Goal: Transaction & Acquisition: Purchase product/service

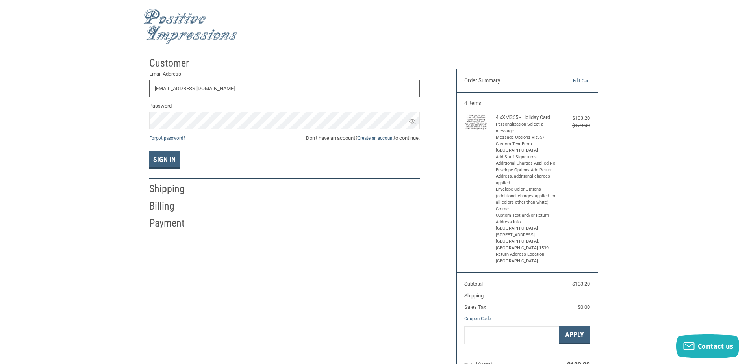
type input "mireazeno@hotmail.com"
click at [168, 159] on button "Sign In" at bounding box center [164, 159] width 30 height 17
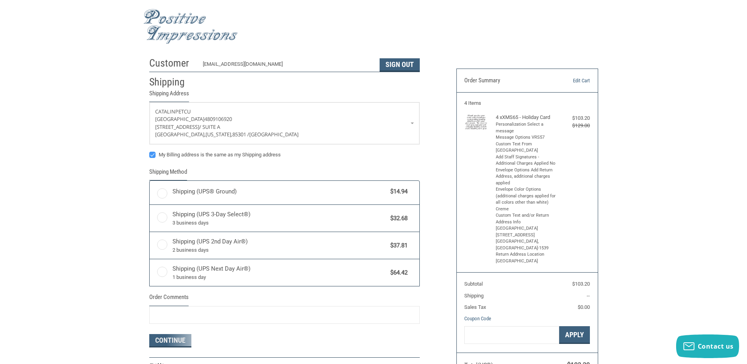
radio input "true"
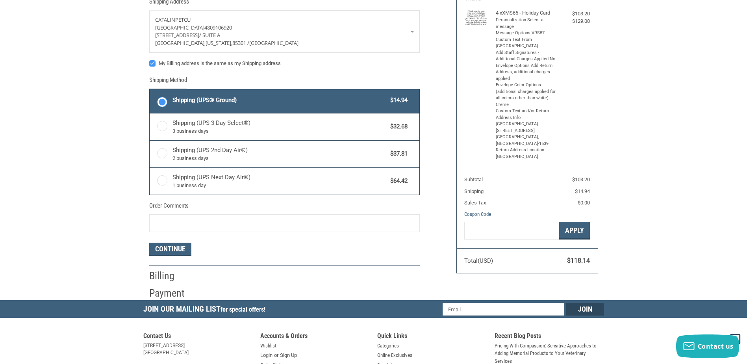
scroll to position [118, 0]
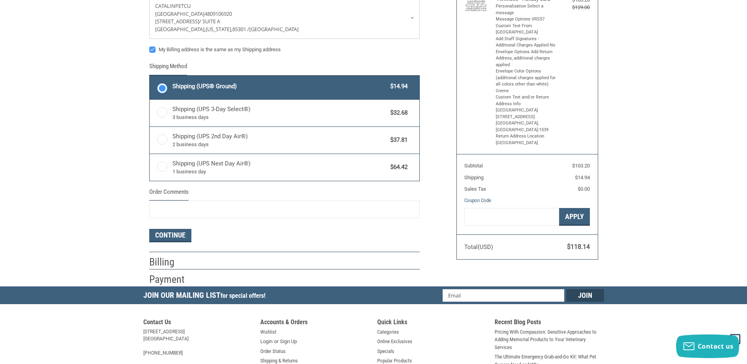
click at [153, 89] on form "CATALIN PETCU WESTERN ANIMAL HOSPITAL 4809106920 5041 WEST NORTHERN AVENUE / SU…" at bounding box center [284, 118] width 270 height 245
click at [154, 50] on label "My Billing address is the same as my Shipping address" at bounding box center [284, 49] width 270 height 6
click at [150, 46] on input "My Billing address is the same as my Shipping address" at bounding box center [149, 46] width 0 height 0
checkbox input "false"
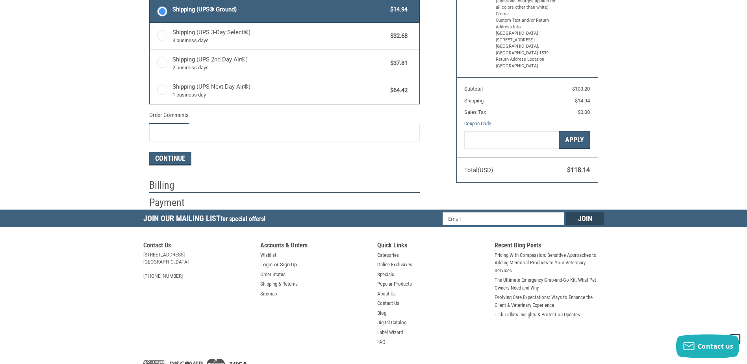
scroll to position [197, 0]
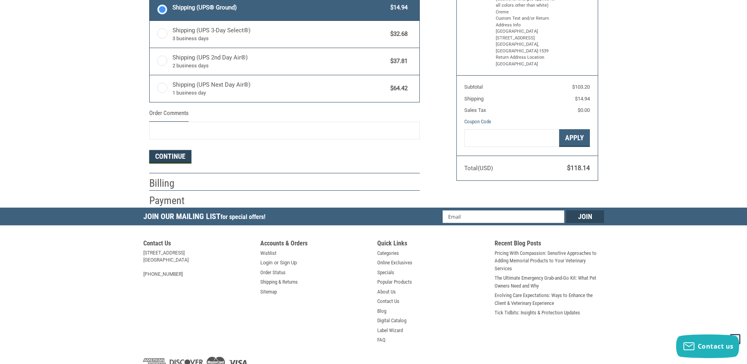
click at [174, 157] on button "Continue" at bounding box center [170, 156] width 42 height 13
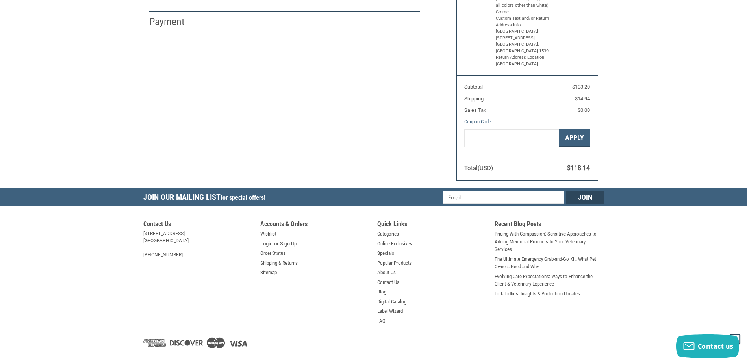
select select "US"
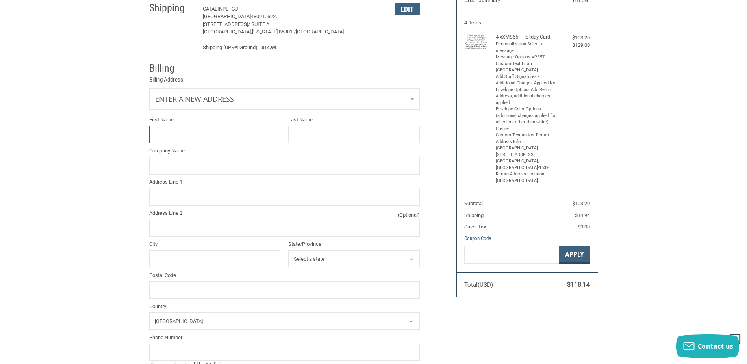
scroll to position [66, 0]
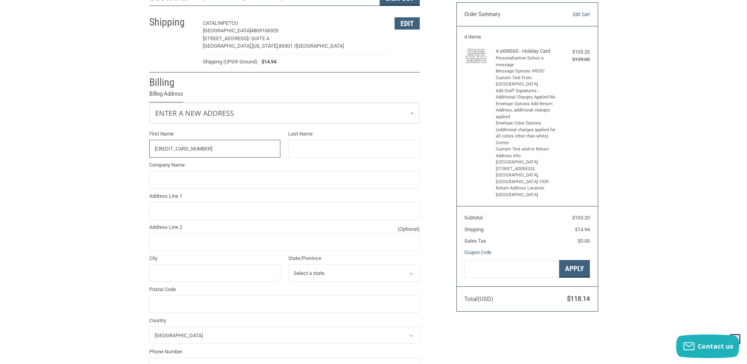
type input "4246315455098648"
click at [301, 149] on input "Last Name" at bounding box center [354, 149] width 132 height 18
type input "[PERSON_NAME]"
click at [56, 208] on div "Customer MIREAZENO@HOTMAIL.COM Sign Out Shipping CATALIN PETCU WESTERN ANIMAL H…" at bounding box center [373, 218] width 747 height 462
click at [170, 181] on input "Company Name" at bounding box center [284, 180] width 270 height 18
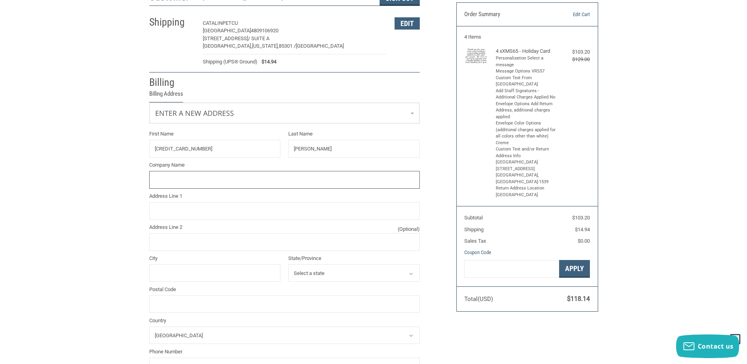
type input "[GEOGRAPHIC_DATA]"
type input "5041 W Northern Ave"
type input "Suite A"
type input "GLENDALE"
select select "AZ"
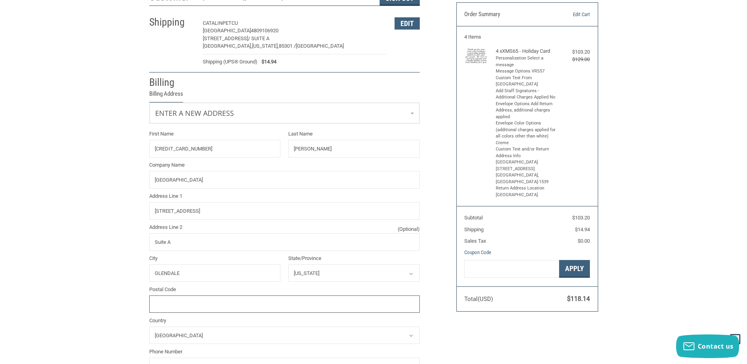
type input "85301"
type input "6239312668"
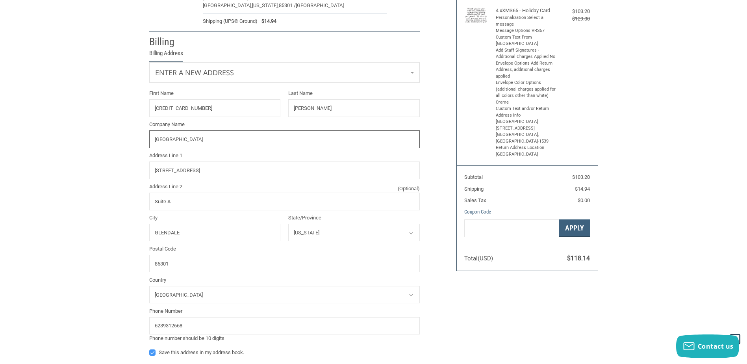
scroll to position [106, 0]
click at [412, 73] on link "Enter a new address" at bounding box center [285, 72] width 270 height 19
click at [100, 146] on div "Customer MIREAZENO@HOTMAIL.COM Sign Out Shipping CATALIN PETCU WESTERN ANIMAL H…" at bounding box center [373, 179] width 747 height 462
click at [221, 172] on input "5041 W Northern Ave" at bounding box center [284, 172] width 270 height 18
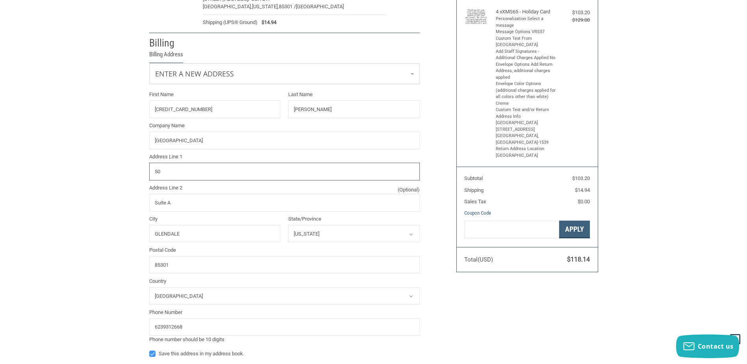
type input "5"
click at [211, 208] on input "Suite A" at bounding box center [284, 203] width 270 height 18
type input "S"
click at [212, 172] on input "Address Line 1" at bounding box center [284, 172] width 270 height 18
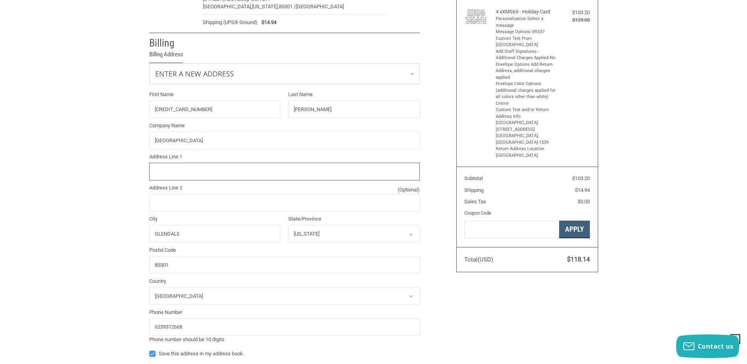
type input "35429 North 54th Street"
click at [183, 198] on input "Suite A" at bounding box center [284, 203] width 270 height 18
type input "S"
click at [198, 235] on input "GLENDALE" at bounding box center [215, 234] width 132 height 18
type input "G"
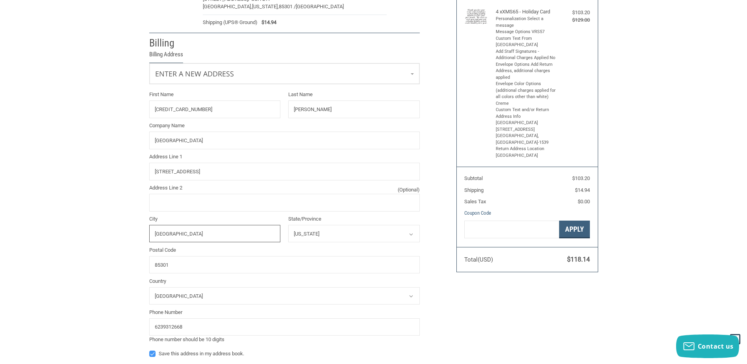
type input "[GEOGRAPHIC_DATA]"
click at [93, 250] on div "Customer MIREAZENO@HOTMAIL.COM Sign Out Shipping CATALIN PETCU WESTERN ANIMAL H…" at bounding box center [373, 179] width 747 height 462
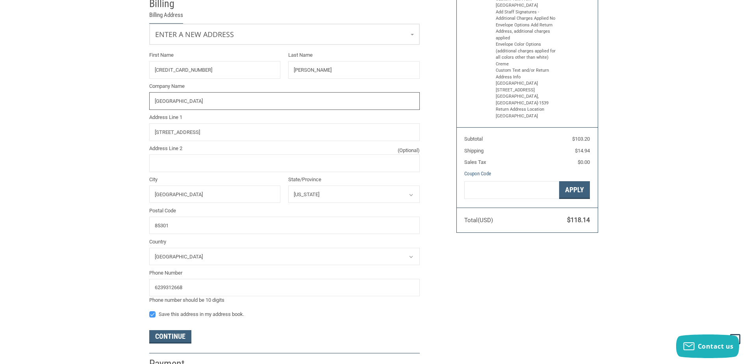
click at [230, 101] on input "[GEOGRAPHIC_DATA]" at bounding box center [284, 101] width 270 height 18
type input "W"
click at [192, 289] on input "6239312668" at bounding box center [284, 288] width 270 height 18
type input "6"
type input "4809106920"
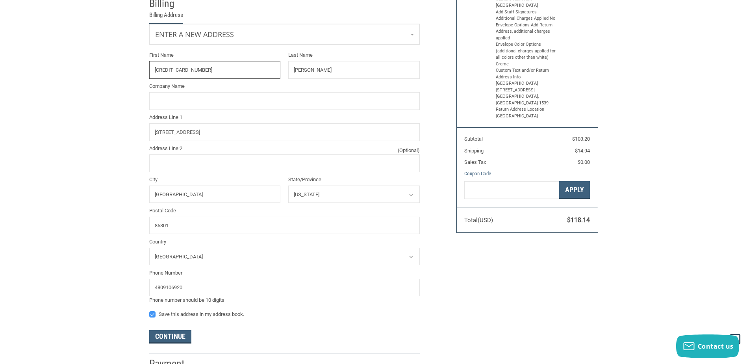
click at [213, 73] on input "4246315455098648" at bounding box center [215, 70] width 132 height 18
type input "4"
type input "[PERSON_NAME]"
click at [413, 33] on link "Enter a new address" at bounding box center [285, 33] width 270 height 19
click at [272, 91] on p "GLENDALE, Arizona, 85301 / United States" at bounding box center [284, 91] width 254 height 8
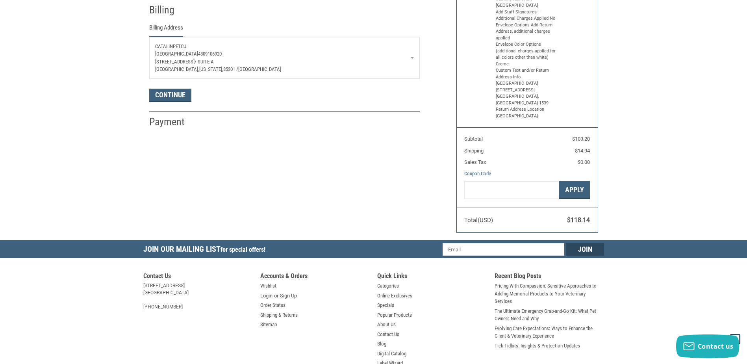
click at [250, 68] on p "GLENDALE, Arizona, 85301 / United States" at bounding box center [284, 69] width 259 height 8
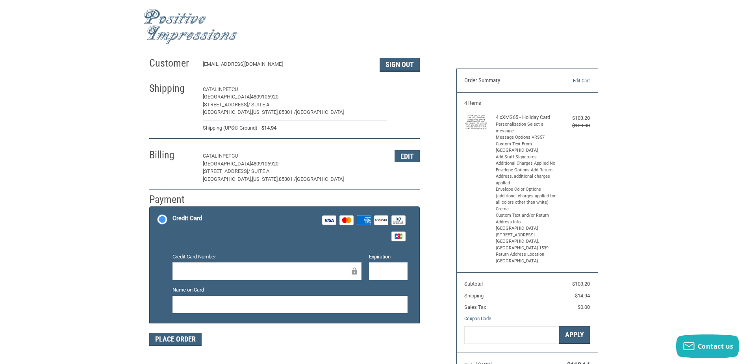
click at [410, 92] on button "Edit" at bounding box center [407, 89] width 25 height 12
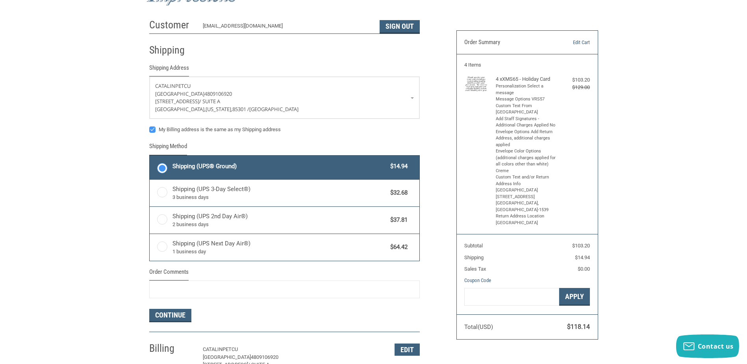
scroll to position [72, 0]
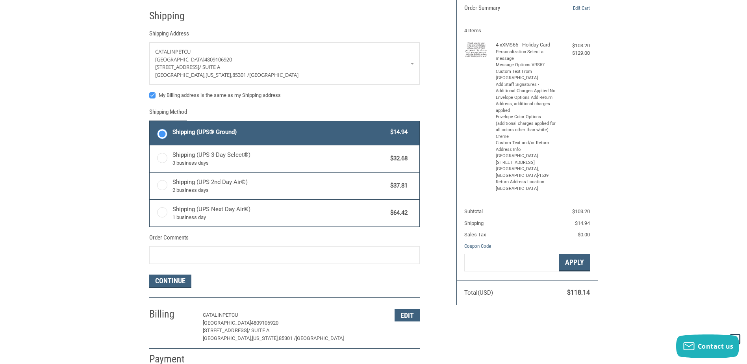
click at [151, 95] on label "My Billing address is the same as my Shipping address" at bounding box center [284, 95] width 270 height 6
click at [150, 92] on input "My Billing address is the same as my Shipping address" at bounding box center [149, 91] width 0 height 0
checkbox input "false"
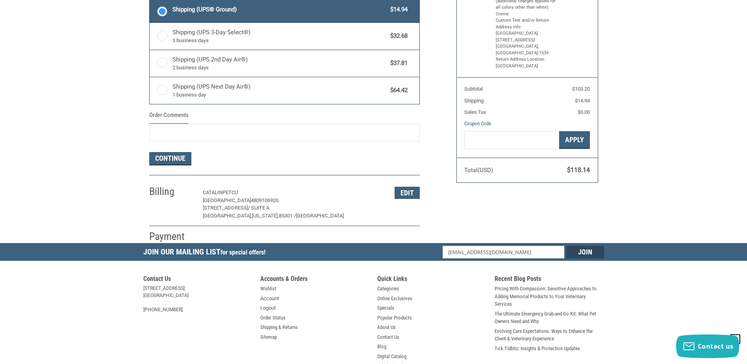
scroll to position [197, 0]
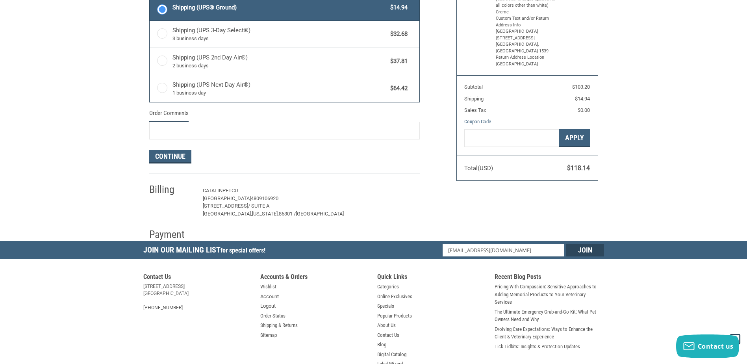
click at [403, 193] on button "Edit" at bounding box center [407, 191] width 25 height 12
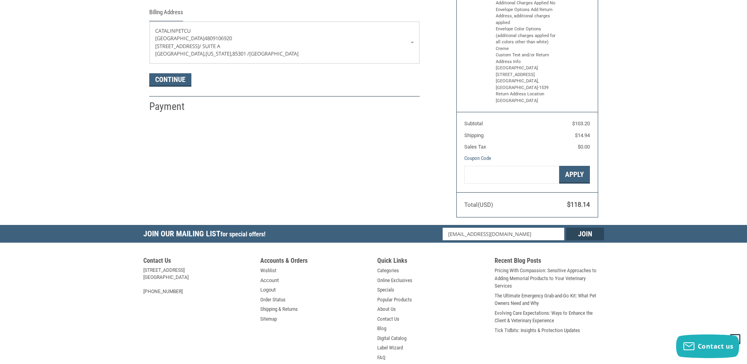
scroll to position [139, 0]
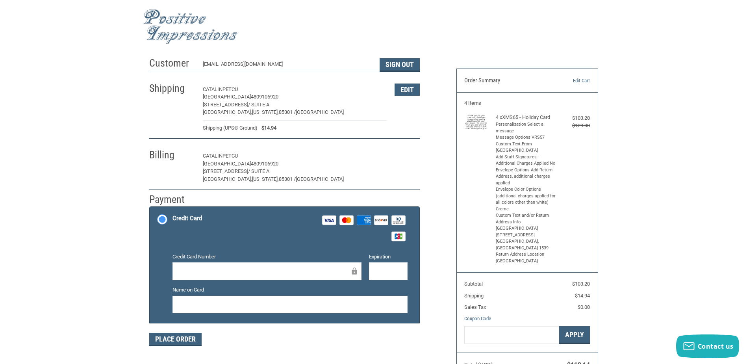
click at [410, 159] on button "Edit" at bounding box center [407, 156] width 25 height 12
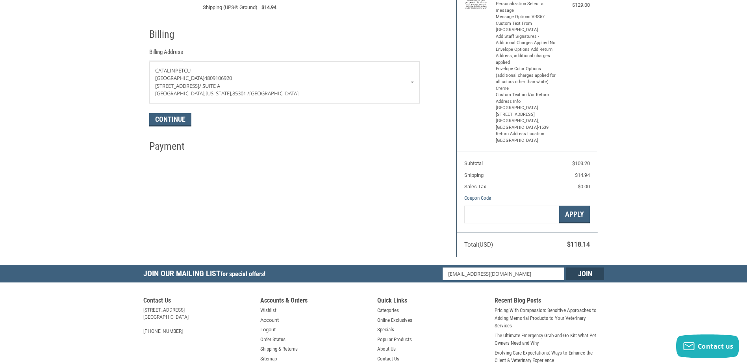
scroll to position [139, 0]
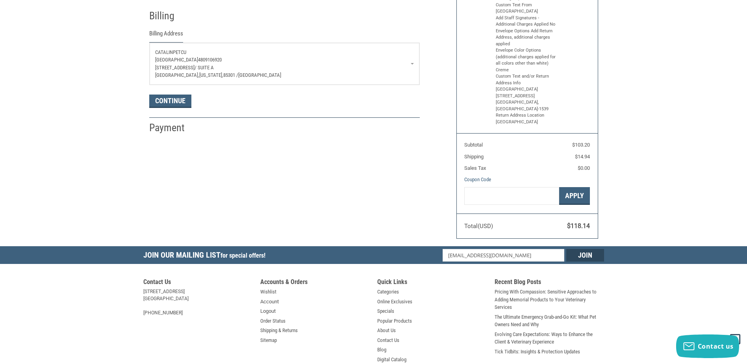
click at [223, 77] on span "85301 /" at bounding box center [230, 75] width 15 height 6
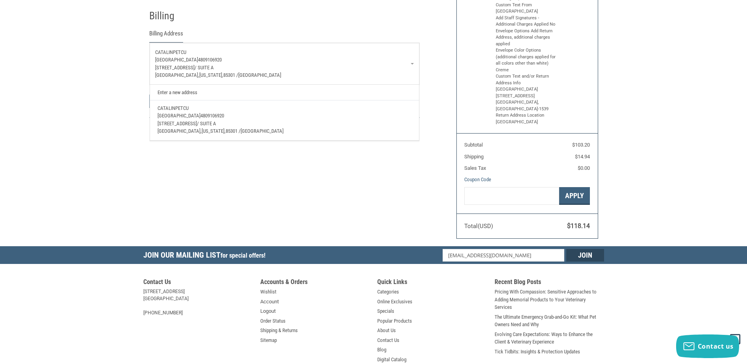
click at [189, 107] on span "PETCU" at bounding box center [181, 108] width 13 height 6
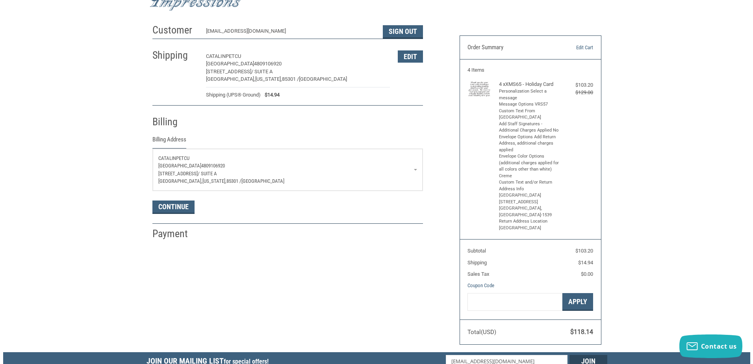
scroll to position [0, 0]
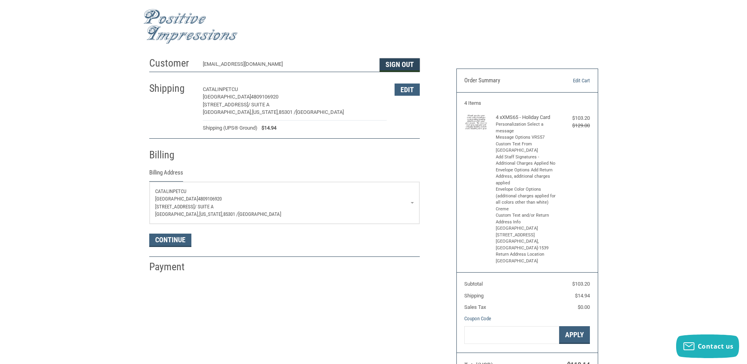
click at [396, 66] on button "Sign Out" at bounding box center [400, 64] width 40 height 13
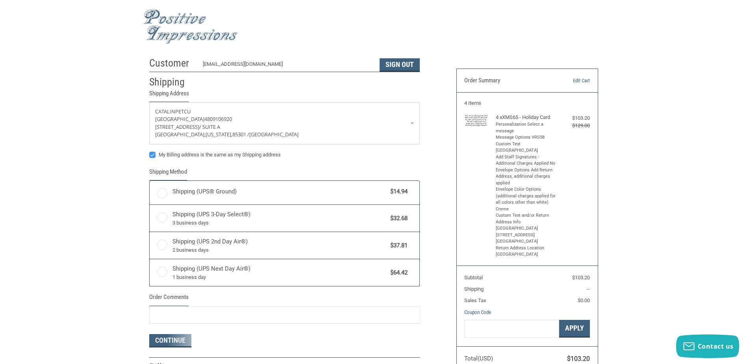
radio input "true"
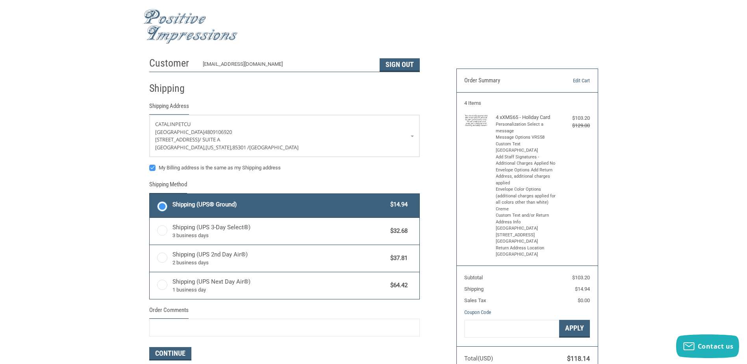
click at [152, 167] on label "My Billing address is the same as my Shipping address" at bounding box center [284, 168] width 270 height 6
click at [150, 164] on input "My Billing address is the same as my Shipping address" at bounding box center [149, 164] width 0 height 0
checkbox input "false"
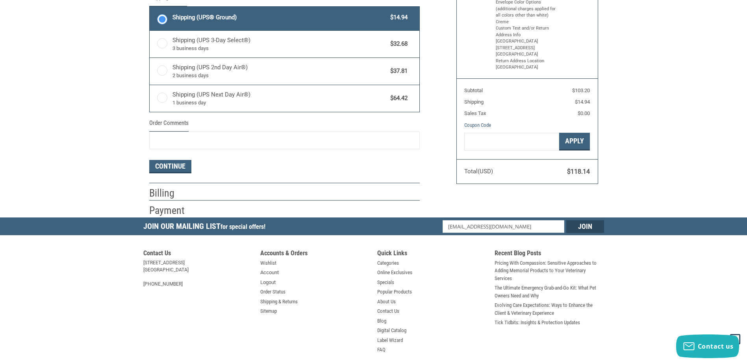
scroll to position [197, 0]
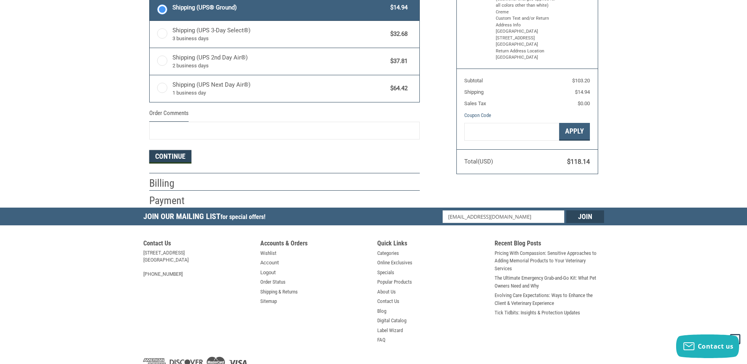
click at [173, 159] on button "Continue" at bounding box center [170, 156] width 42 height 13
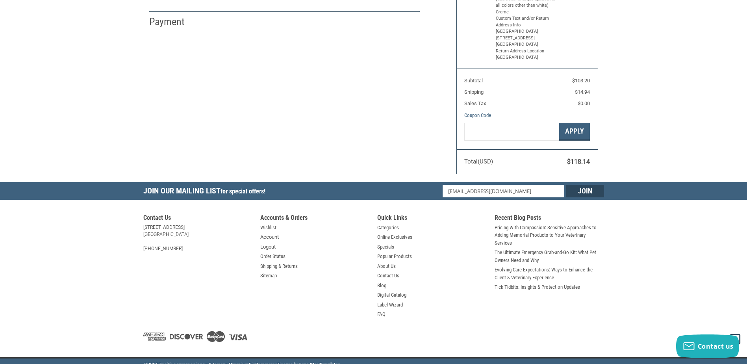
select select "US"
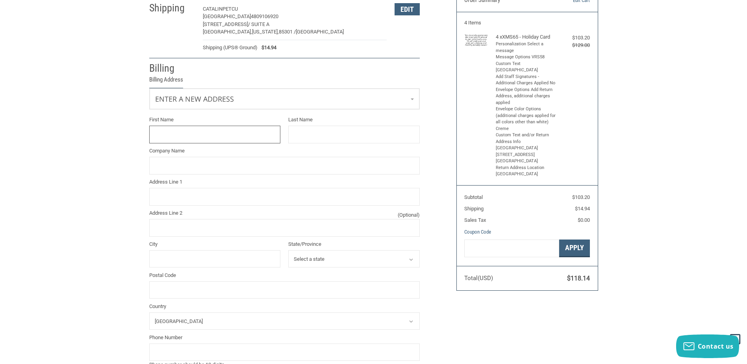
scroll to position [66, 0]
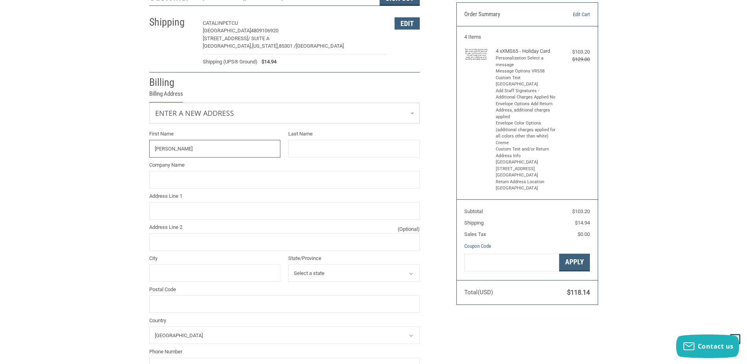
type input "[PERSON_NAME]"
click at [303, 149] on input "Last Name" at bounding box center [354, 149] width 132 height 18
type input "[PERSON_NAME]"
click at [187, 211] on input "Address Line 1" at bounding box center [284, 211] width 270 height 18
click at [178, 179] on input "Company Name" at bounding box center [284, 180] width 270 height 18
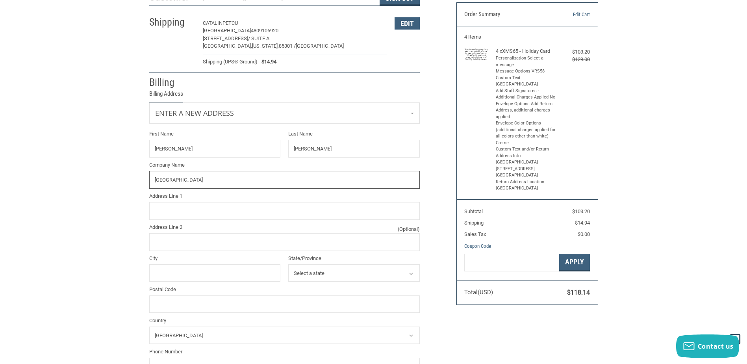
type input "[GEOGRAPHIC_DATA]"
click at [121, 236] on div "Customer [EMAIL_ADDRESS][DOMAIN_NAME] Sign Out Shipping [PERSON_NAME][GEOGRAPHI…" at bounding box center [373, 218] width 747 height 462
click at [182, 213] on input "Address Line 1" at bounding box center [284, 211] width 270 height 18
type input "[STREET_ADDRESS]"
click at [105, 234] on div "Customer [EMAIL_ADDRESS][DOMAIN_NAME] Sign Out Shipping [PERSON_NAME][GEOGRAPHI…" at bounding box center [373, 218] width 747 height 462
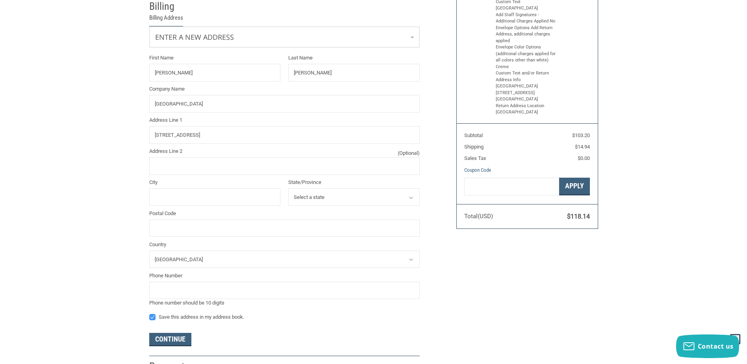
scroll to position [157, 0]
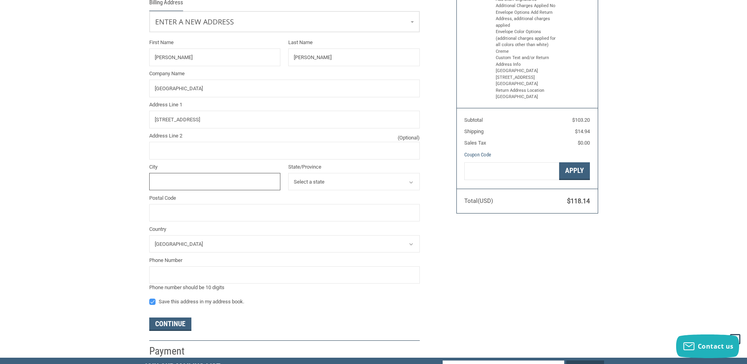
click at [189, 177] on input "City" at bounding box center [215, 182] width 132 height 18
type input "[GEOGRAPHIC_DATA]"
click at [411, 183] on icon at bounding box center [411, 182] width 7 height 7
click at [411, 184] on icon at bounding box center [411, 182] width 7 height 7
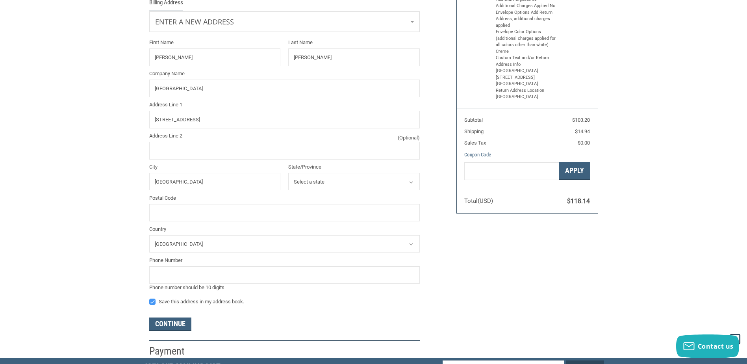
click at [376, 184] on select "Select a state [US_STATE] [US_STATE] [US_STATE] [US_STATE] [US_STATE] Armed For…" at bounding box center [354, 182] width 132 height 18
select select "AZ"
click at [288, 173] on select "Select a state [US_STATE] [US_STATE] [US_STATE] [US_STATE] [US_STATE] Armed For…" at bounding box center [354, 182] width 132 height 18
click at [196, 210] on input "Postal Code" at bounding box center [284, 213] width 270 height 18
type input "85331"
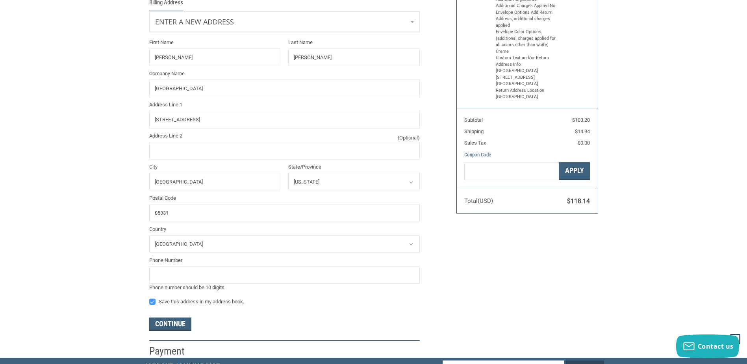
click at [100, 224] on div "Customer [EMAIL_ADDRESS][DOMAIN_NAME] Sign Out Shipping [PERSON_NAME][GEOGRAPHI…" at bounding box center [373, 127] width 747 height 462
click at [178, 276] on input "tel" at bounding box center [284, 275] width 270 height 18
type input "4809106920"
click at [122, 307] on div "Customer [EMAIL_ADDRESS][DOMAIN_NAME] Sign Out Shipping [PERSON_NAME][GEOGRAPHI…" at bounding box center [373, 127] width 747 height 462
click at [176, 324] on button "Continue" at bounding box center [170, 323] width 42 height 13
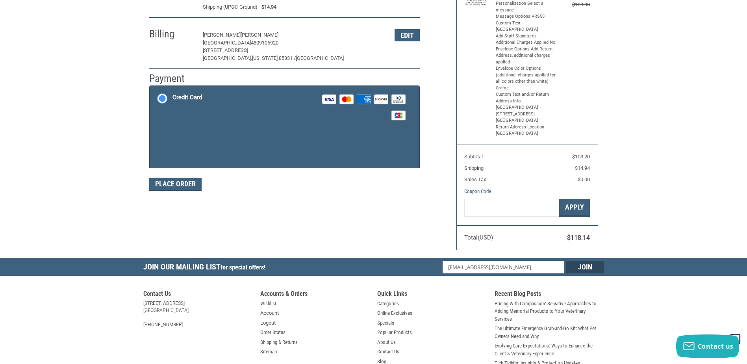
scroll to position [117, 0]
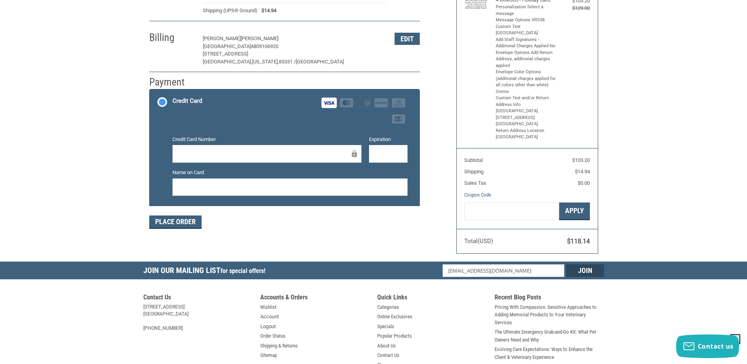
click at [219, 180] on div at bounding box center [289, 187] width 235 height 18
click at [224, 236] on div "Customer [EMAIL_ADDRESS][DOMAIN_NAME] Sign Out Shipping [PERSON_NAME] WESTERN A…" at bounding box center [296, 87] width 307 height 302
click at [173, 221] on button "Place Order" at bounding box center [175, 221] width 52 height 13
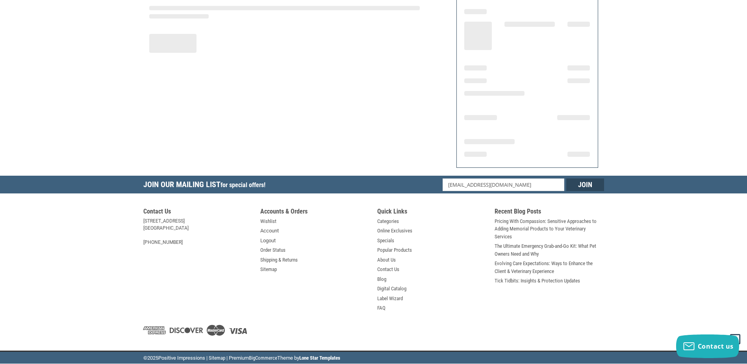
scroll to position [89, 0]
